Goal: Communication & Community: Connect with others

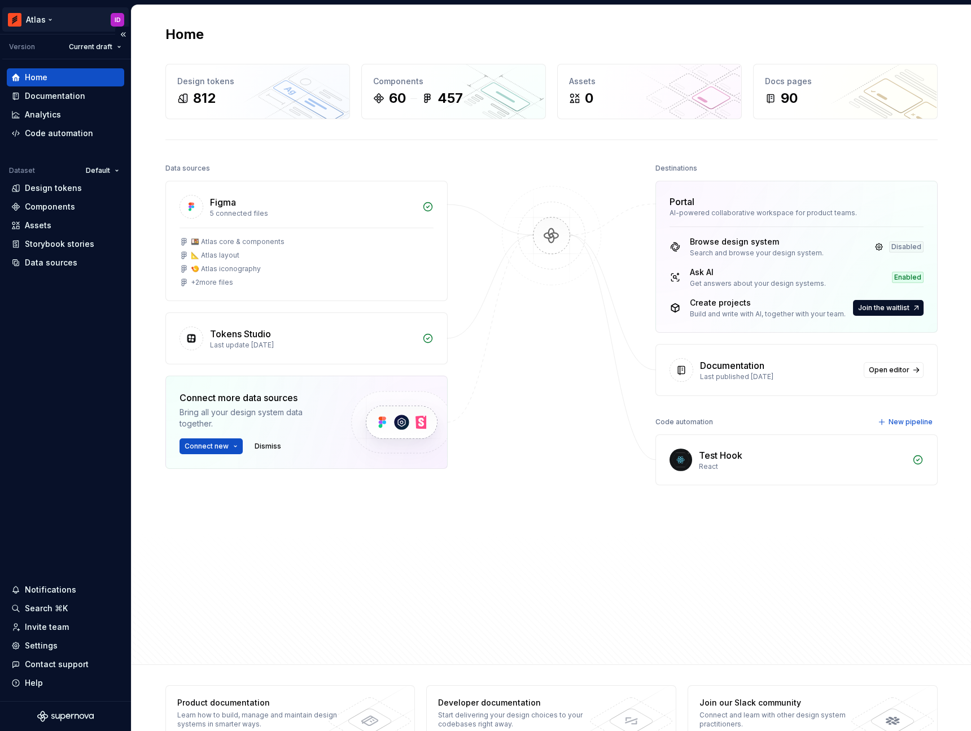
click at [50, 20] on html "Atlas ID Version Current draft Home Documentation Analytics Code automation Dat…" at bounding box center [485, 365] width 971 height 731
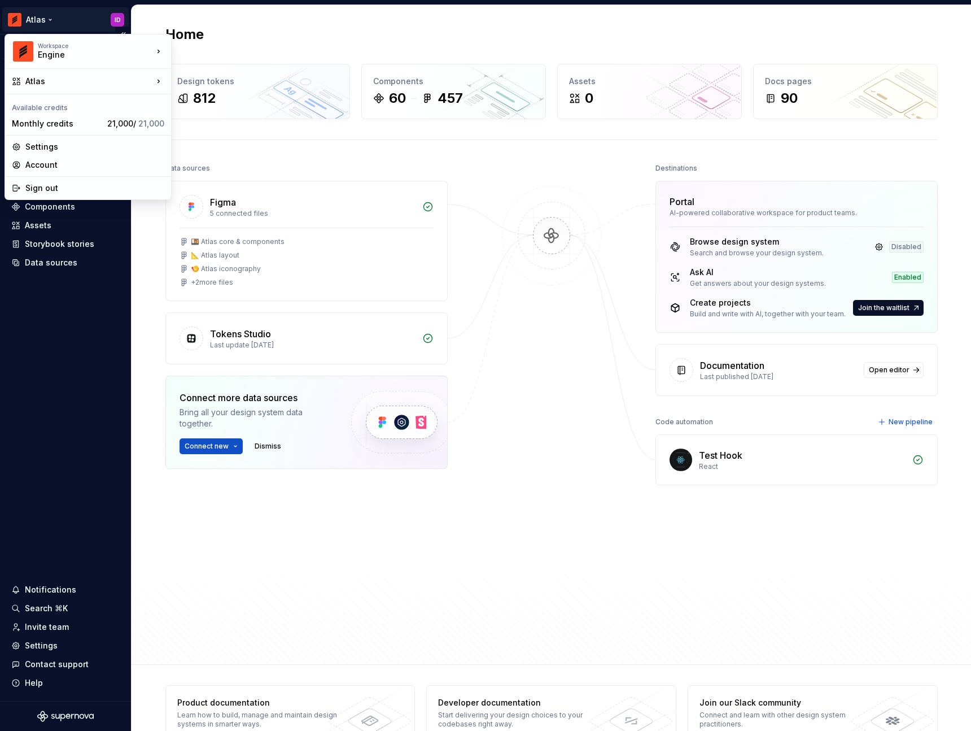
click at [60, 424] on html "Atlas ID Version Current draft Home Documentation Analytics Code automation Dat…" at bounding box center [485, 365] width 971 height 731
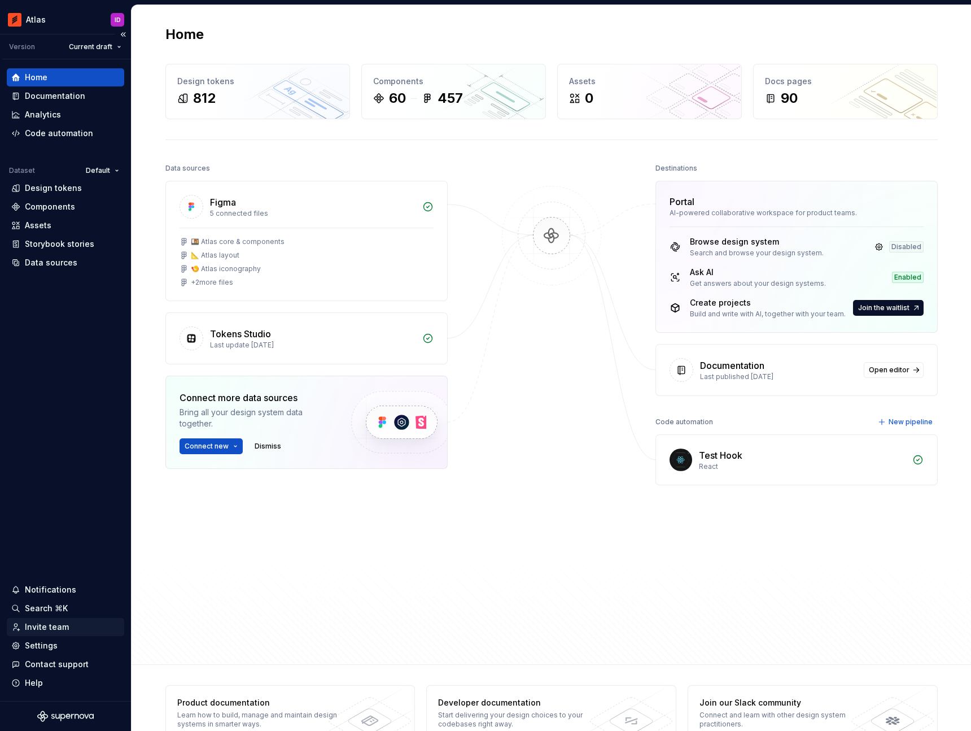
click at [47, 625] on div "Invite team" at bounding box center [47, 626] width 44 height 11
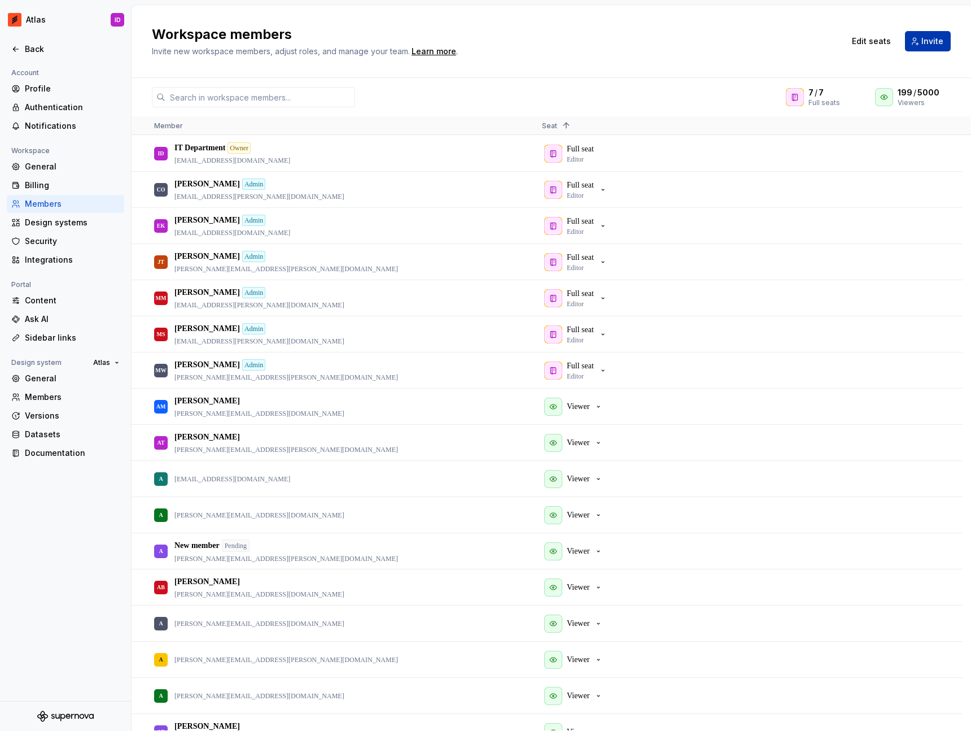
click at [929, 42] on span "Invite" at bounding box center [933, 41] width 22 height 11
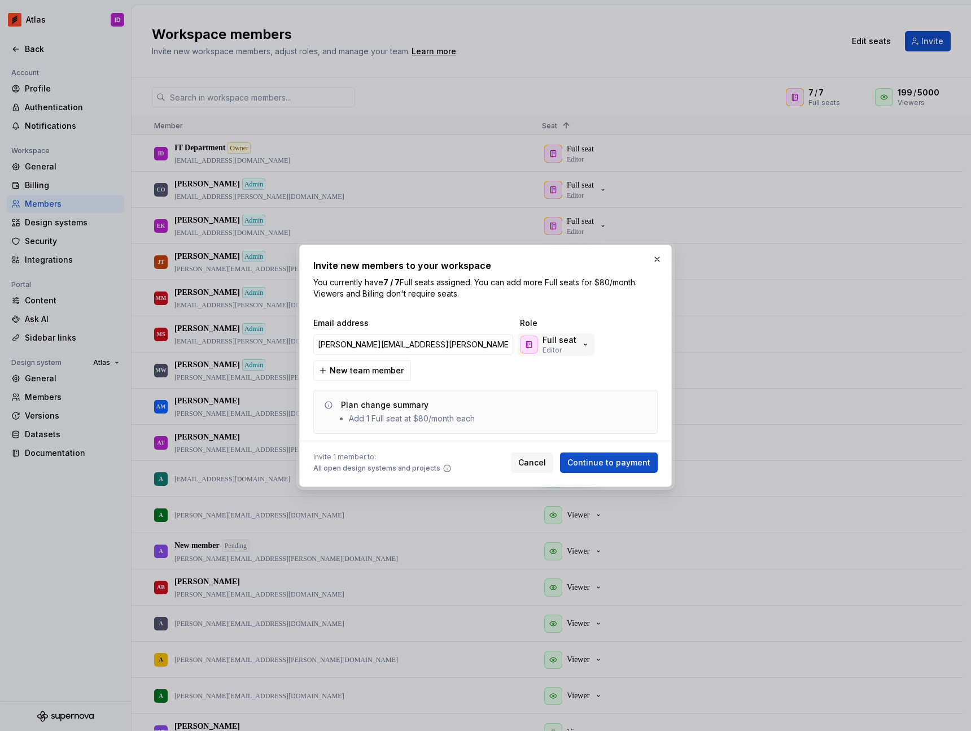
click at [573, 346] on div "Full seat Editor" at bounding box center [560, 344] width 34 height 20
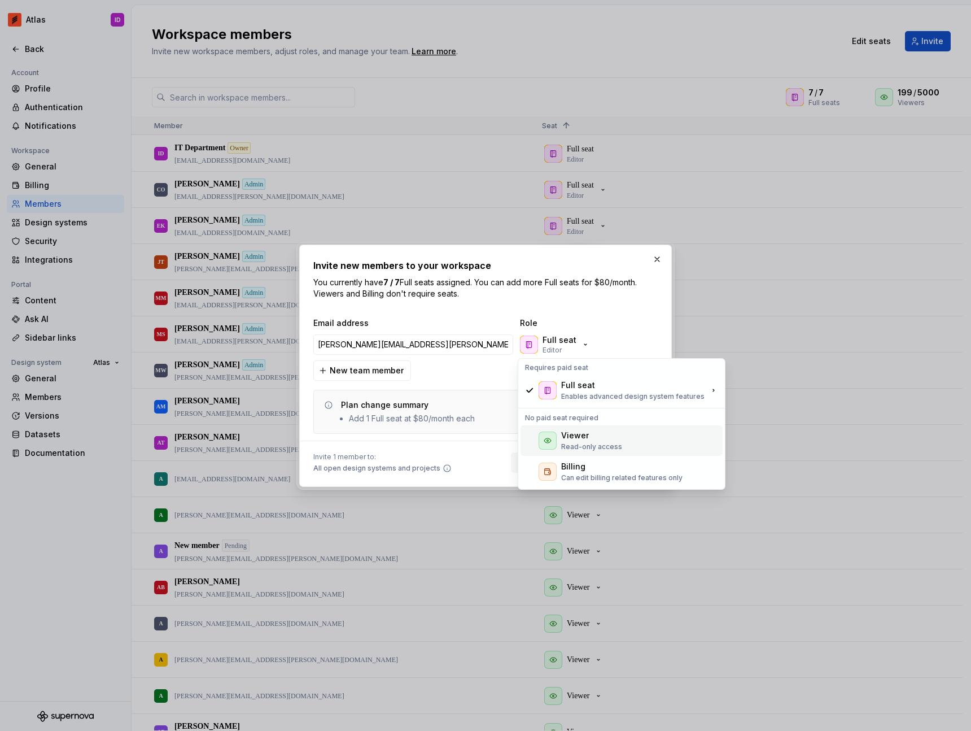
click at [578, 442] on p "Read-only access" at bounding box center [591, 446] width 61 height 9
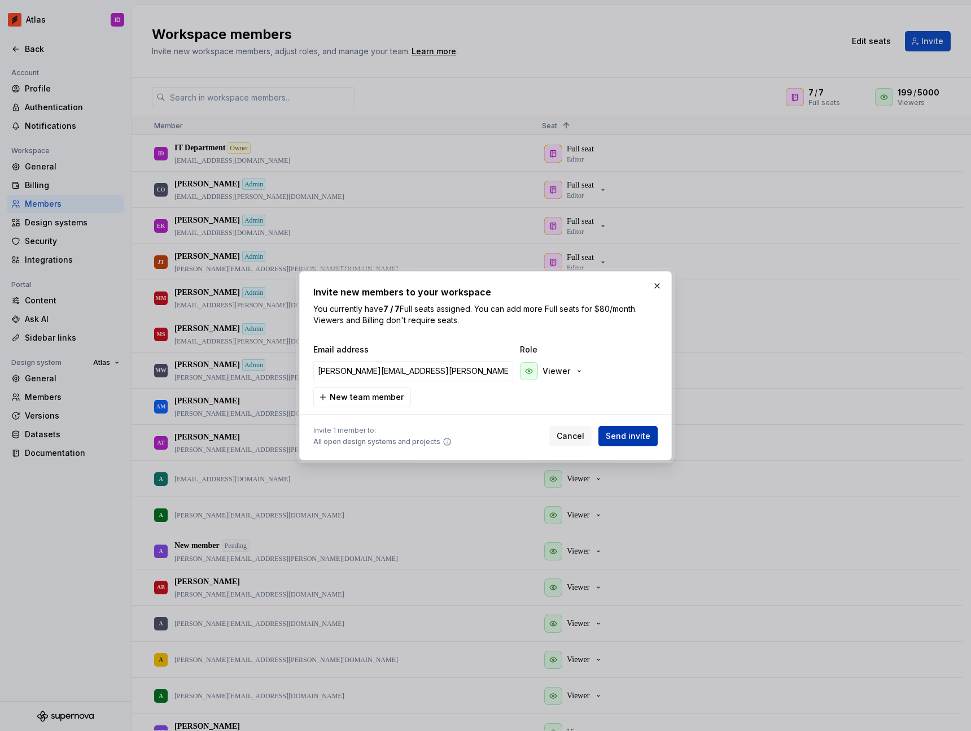
click at [634, 434] on span "Send invite" at bounding box center [628, 435] width 45 height 11
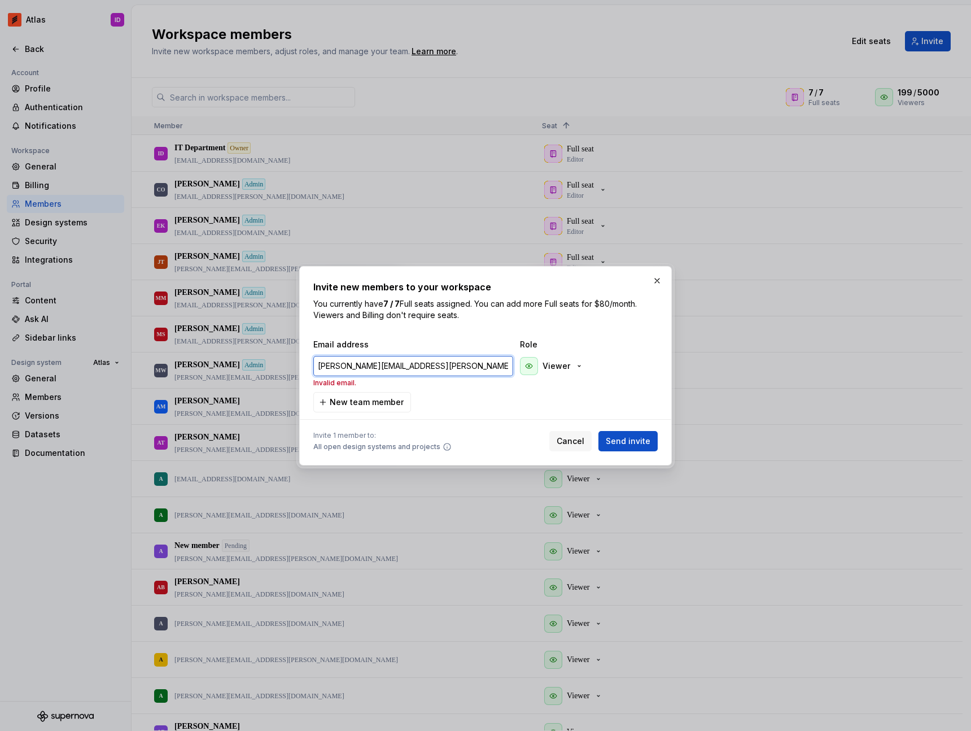
drag, startPoint x: 448, startPoint y: 370, endPoint x: 371, endPoint y: 369, distance: 78.0
click at [371, 369] on input "[PERSON_NAME][EMAIL_ADDRESS][PERSON_NAME][DOMAIN_NAME]" at bounding box center [413, 366] width 200 height 20
click at [454, 362] on input "[PERSON_NAME].[PERSON_NAME]@hotelengine.c" at bounding box center [413, 366] width 200 height 20
click at [454, 367] on input "[PERSON_NAME].[PERSON_NAME]@hotelengine.c" at bounding box center [413, 366] width 200 height 20
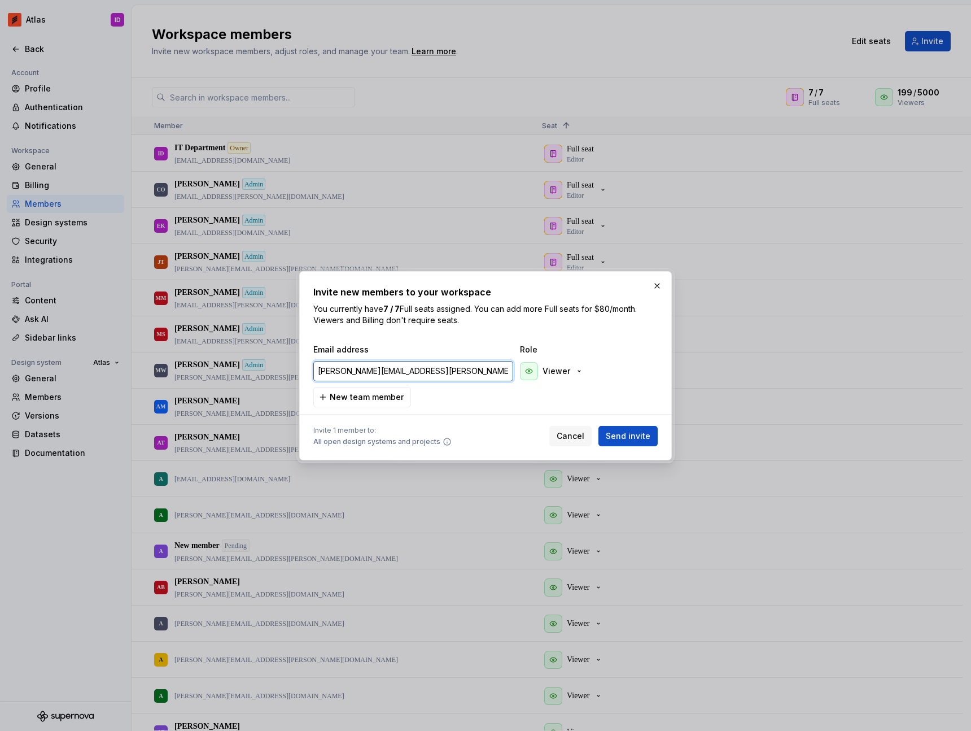
type input "[PERSON_NAME][EMAIL_ADDRESS][PERSON_NAME][DOMAIN_NAME]"
click at [616, 438] on span "Send invite" at bounding box center [628, 435] width 45 height 11
